Goal: Check status: Check status

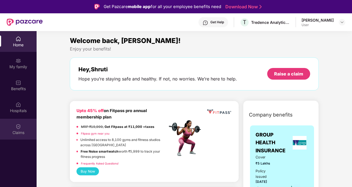
click at [19, 128] on img at bounding box center [19, 127] width 6 height 6
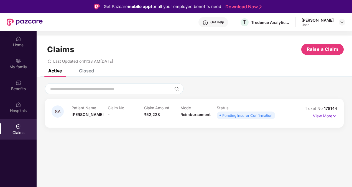
click at [334, 116] on img at bounding box center [334, 116] width 5 height 6
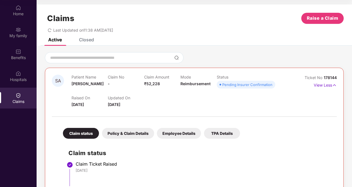
click at [236, 102] on div "Raised On 22 Sept 2025 Updated On 24 Sept 2025" at bounding box center [181, 99] width 218 height 18
